Goal: Information Seeking & Learning: Learn about a topic

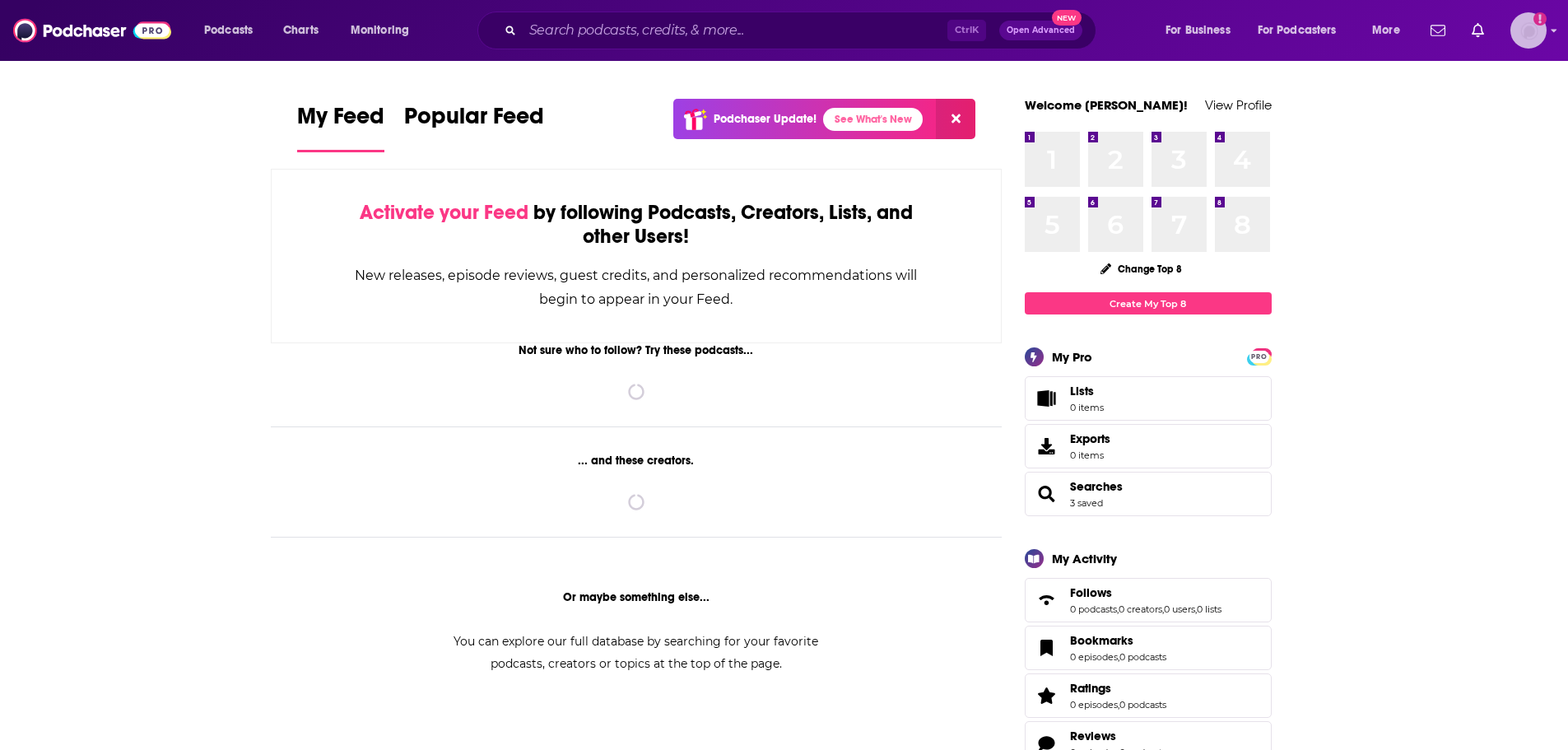
click at [1523, 26] on img "Logged in as maddieFHTGI" at bounding box center [1528, 30] width 36 height 36
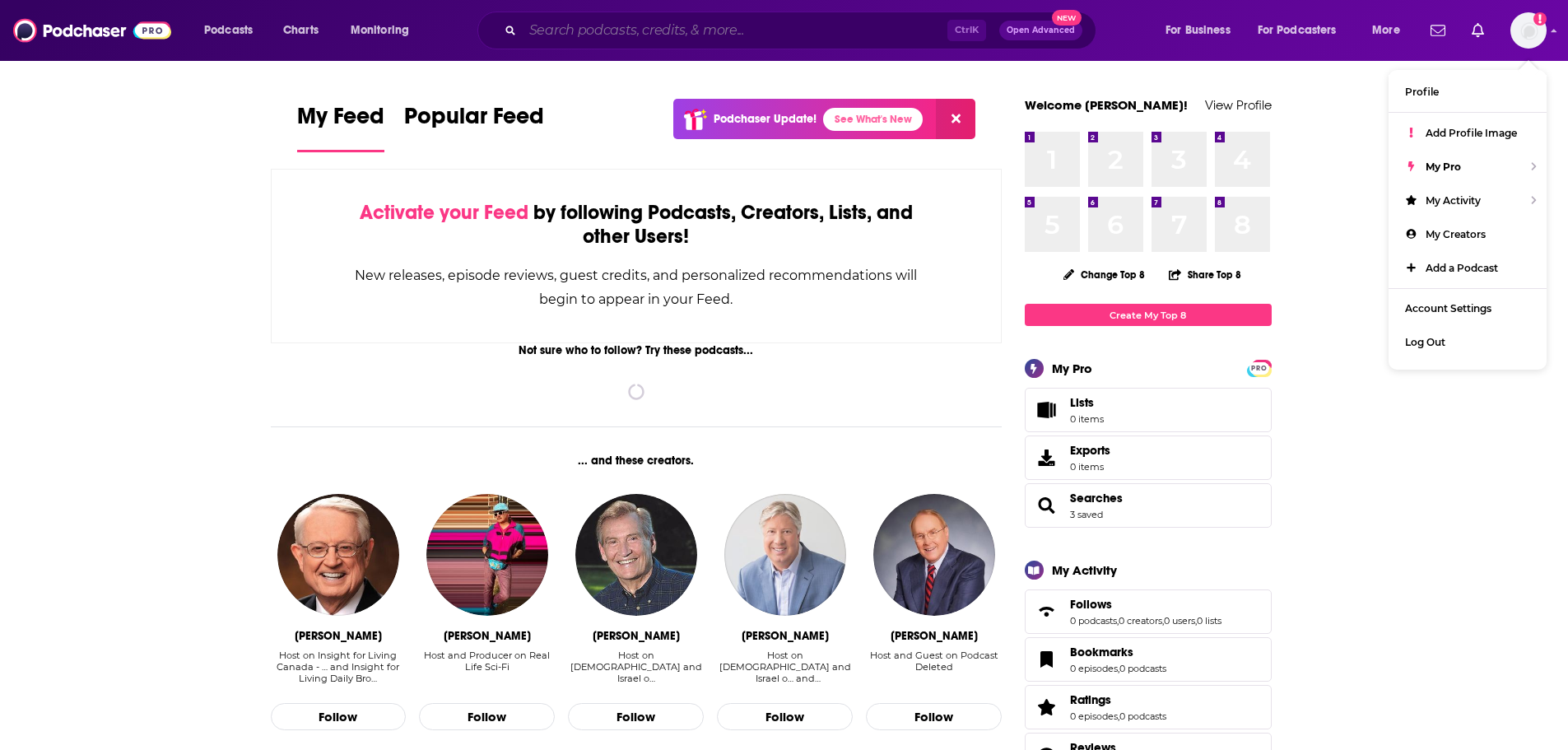
click at [660, 27] on input "Search podcasts, credits, & more..." at bounding box center [734, 30] width 425 height 26
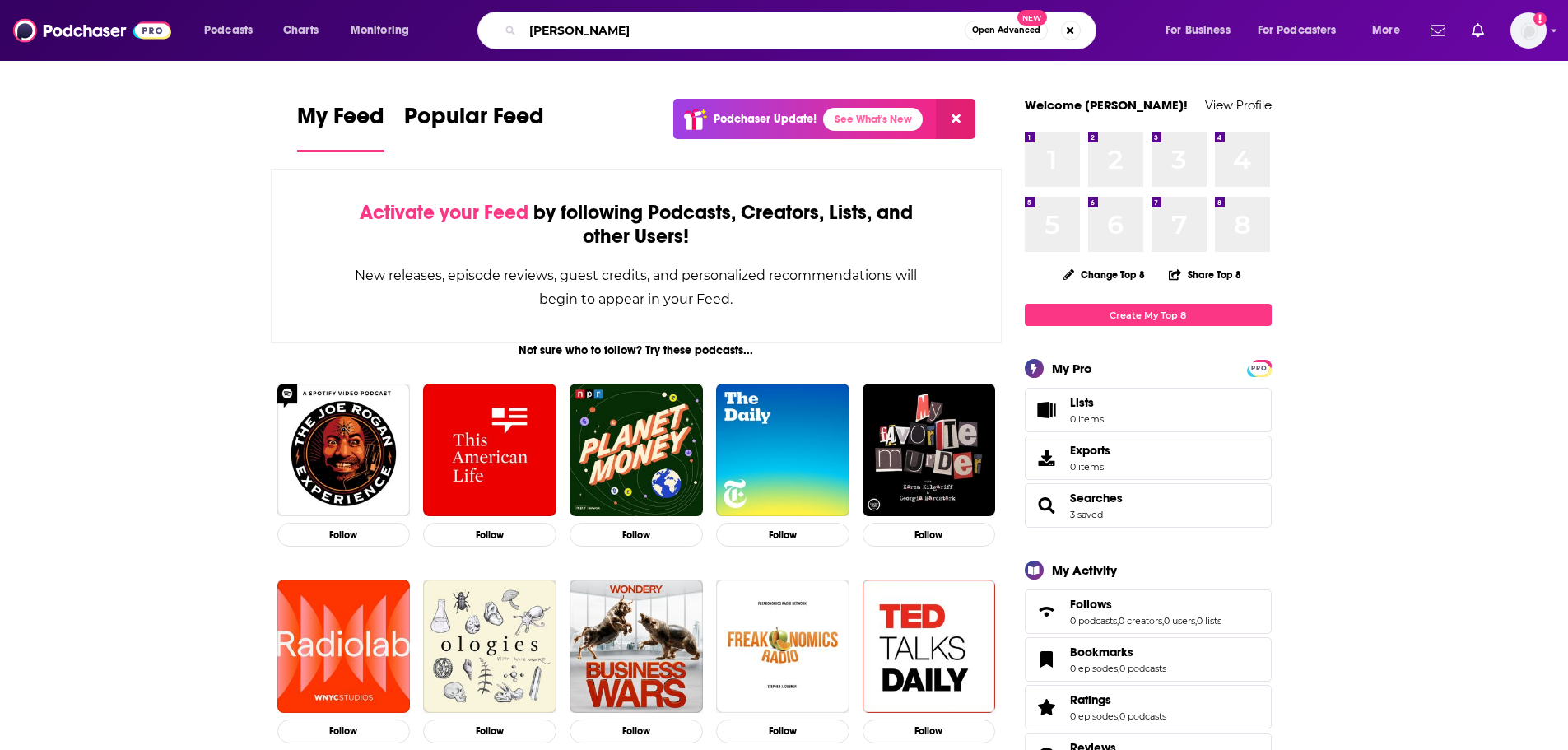
type input "[PERSON_NAME]"
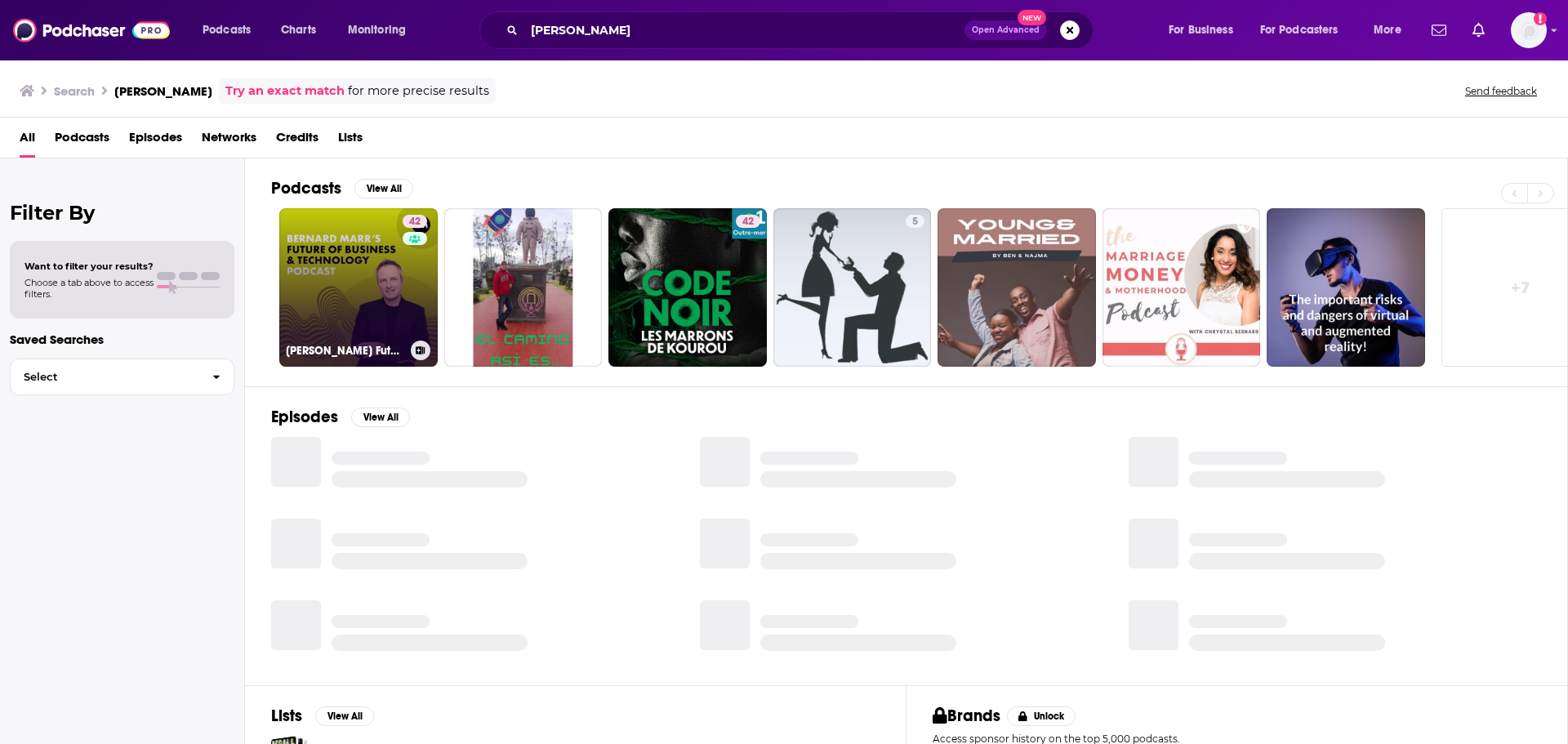
click at [350, 274] on link "42 [PERSON_NAME] Future of Business & Technology Podcast" at bounding box center [358, 287] width 159 height 159
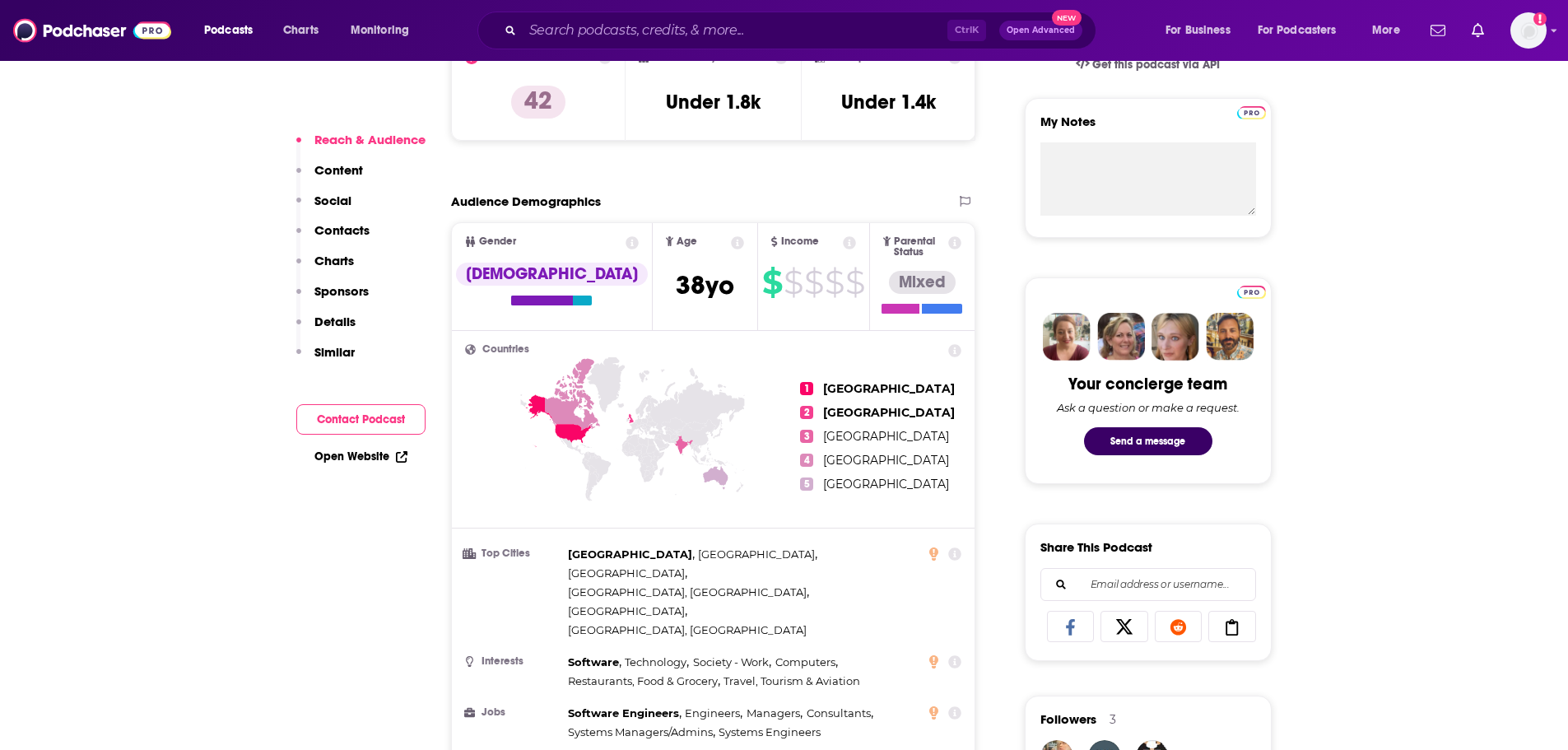
scroll to position [824, 0]
